Goal: Navigation & Orientation: Go to known website

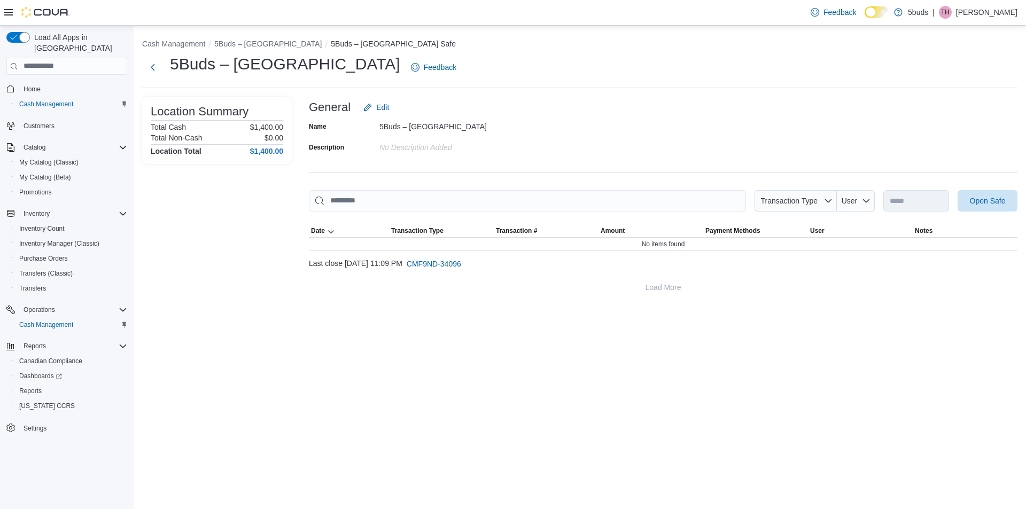
click at [971, 19] on p "[PERSON_NAME]" at bounding box center [986, 12] width 61 height 13
click at [961, 108] on span "Sign Out" at bounding box center [948, 105] width 29 height 11
